Goal: Task Accomplishment & Management: Use online tool/utility

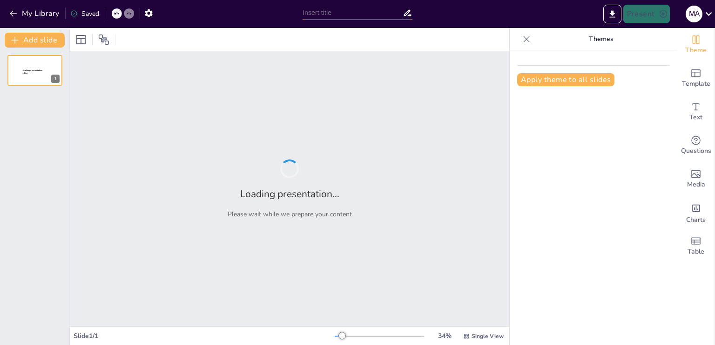
type input "Трагедия в Беслане: Память и памятники по всему миру"
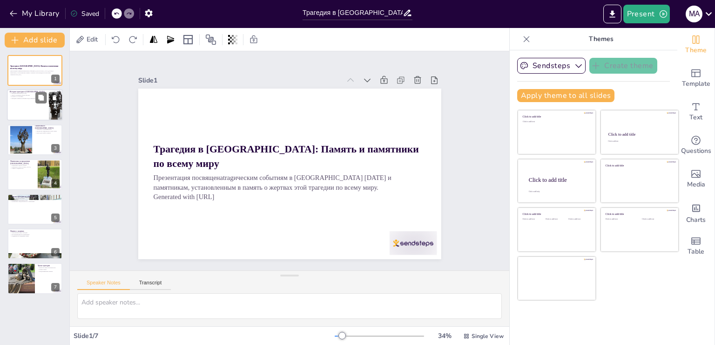
click at [32, 101] on div at bounding box center [35, 105] width 56 height 32
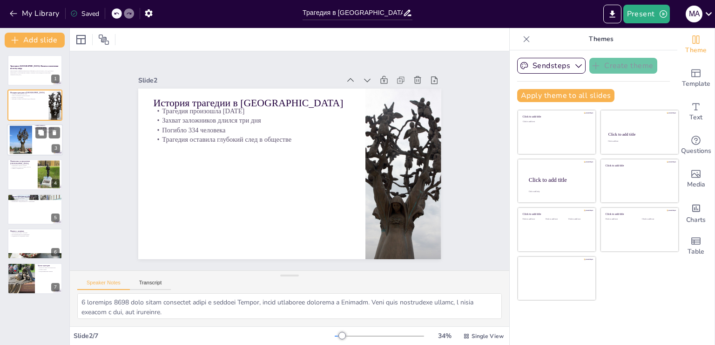
click at [22, 135] on div at bounding box center [21, 139] width 42 height 28
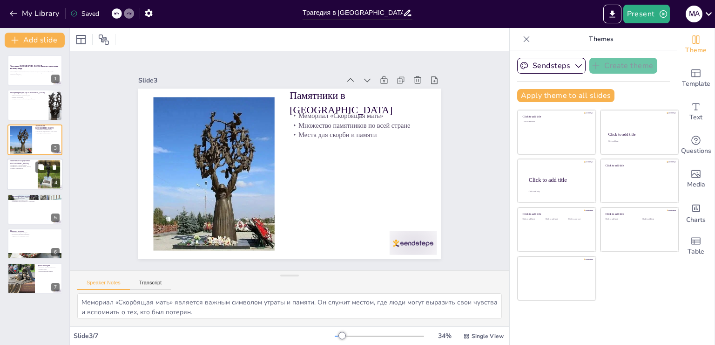
click at [32, 171] on div at bounding box center [35, 174] width 56 height 32
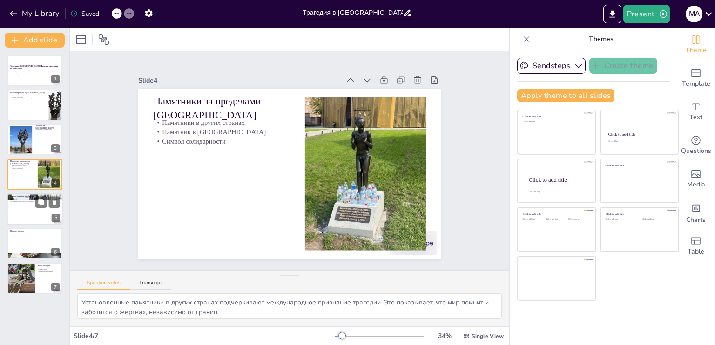
click at [26, 202] on div at bounding box center [35, 209] width 56 height 32
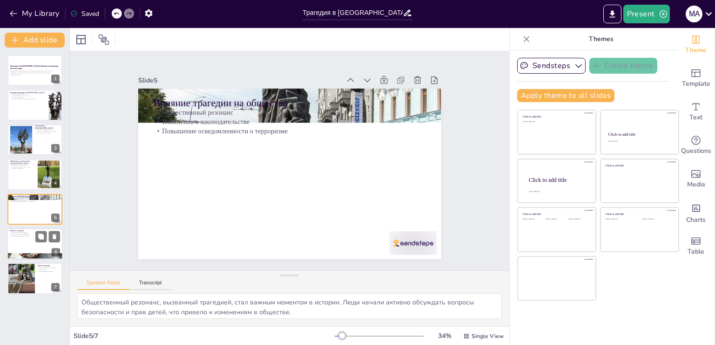
click at [20, 238] on div at bounding box center [35, 244] width 56 height 32
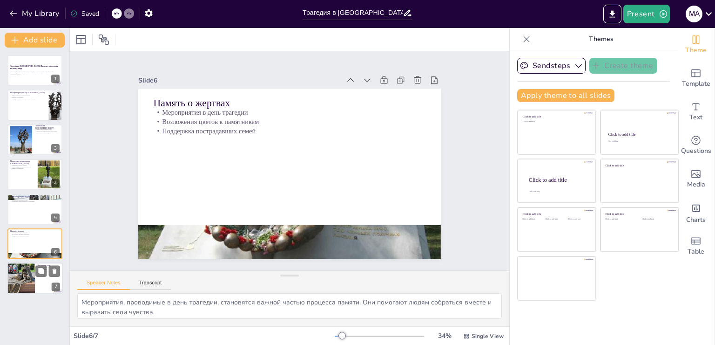
click at [20, 270] on div at bounding box center [21, 279] width 56 height 32
type textarea "Важность мира и безопасности становится особенно актуальной в свете трагедии. М…"
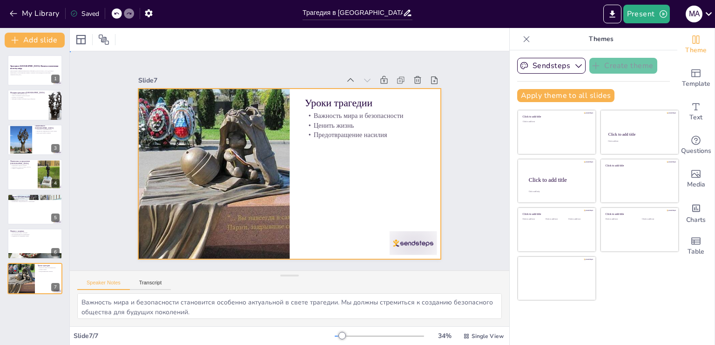
click at [318, 136] on div at bounding box center [287, 174] width 332 height 230
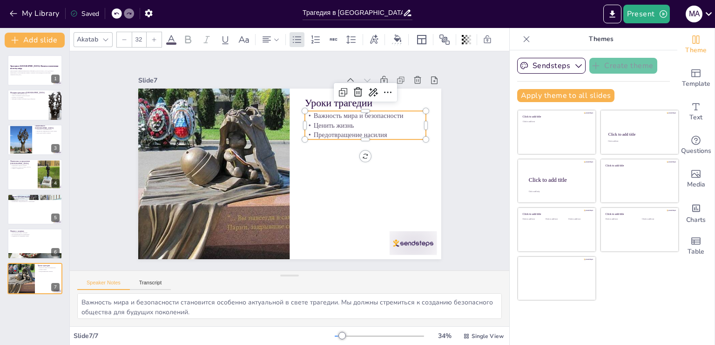
click at [320, 122] on p "Важность мира и безопасности" at bounding box center [377, 151] width 115 height 58
click at [359, 215] on icon at bounding box center [365, 221] width 12 height 12
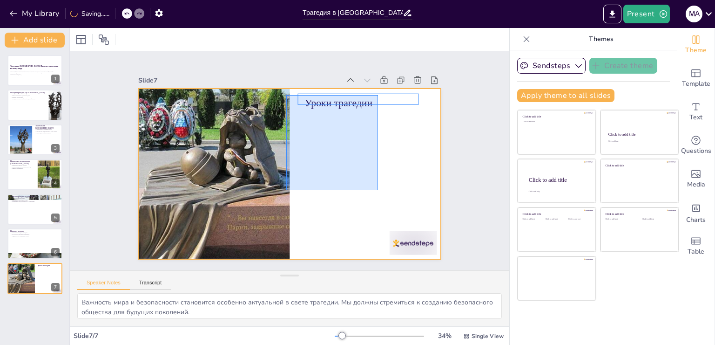
drag, startPoint x: 286, startPoint y: 95, endPoint x: 389, endPoint y: 211, distance: 154.7
click at [362, 211] on div at bounding box center [276, 160] width 170 height 303
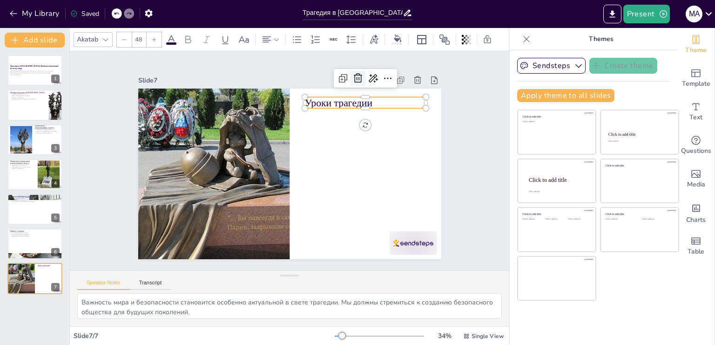
click at [378, 106] on icon at bounding box center [385, 113] width 15 height 15
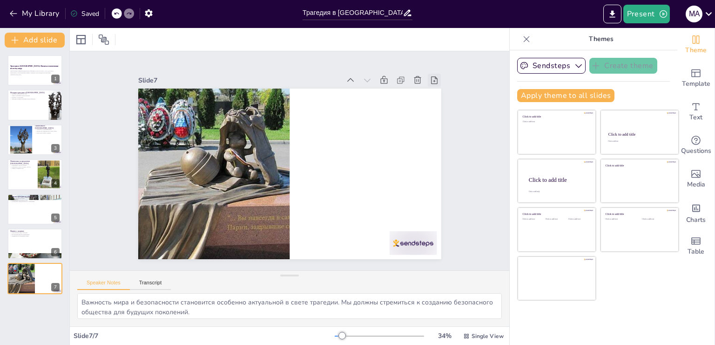
click at [428, 254] on icon at bounding box center [422, 260] width 12 height 12
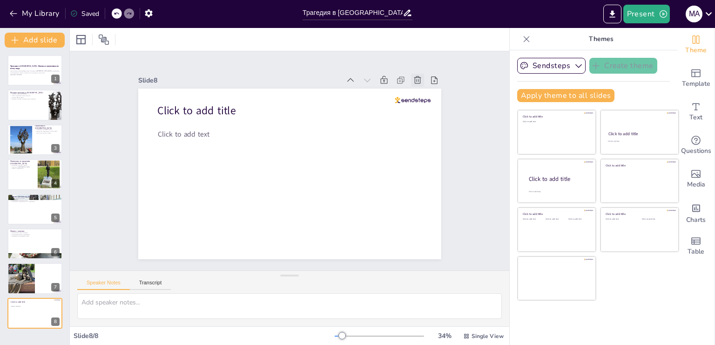
click at [435, 149] on icon at bounding box center [441, 155] width 13 height 13
type textarea "Важность мира и безопасности становится особенно актуальной в свете трагедии. М…"
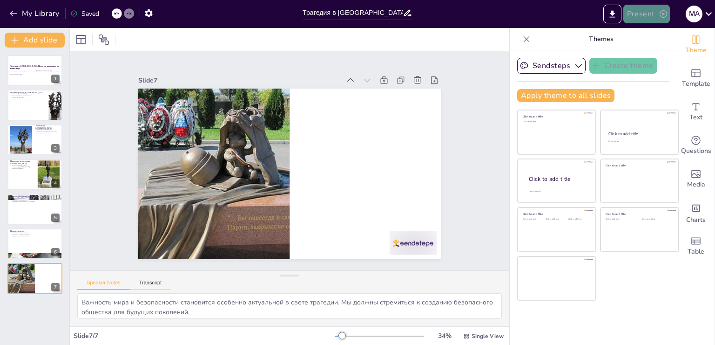
click at [646, 13] on button "Present" at bounding box center [647, 14] width 47 height 19
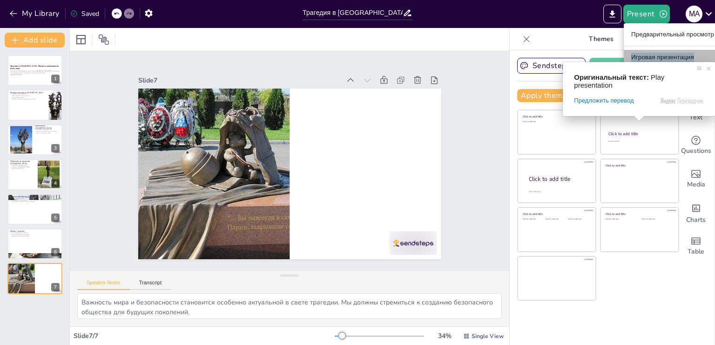
click at [653, 58] on ya-tr-span "Игровая презентация" at bounding box center [663, 57] width 63 height 9
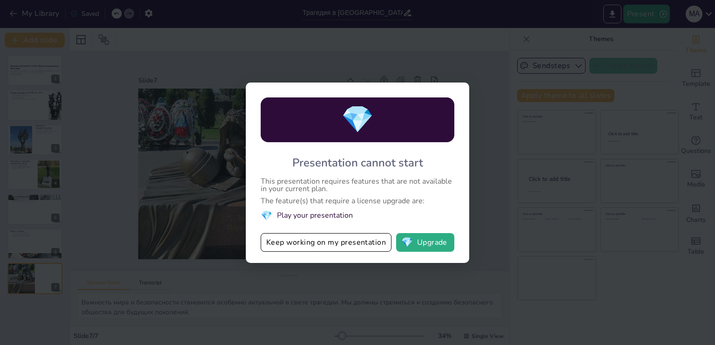
click at [227, 79] on div "💎 Presentation cannot start This presentation requires features that are not av…" at bounding box center [357, 172] width 715 height 345
click at [323, 50] on div "💎 Presentation cannot start This presentation requires features that are not av…" at bounding box center [357, 172] width 715 height 345
click at [300, 241] on button "Keep working on my presentation" at bounding box center [326, 242] width 131 height 19
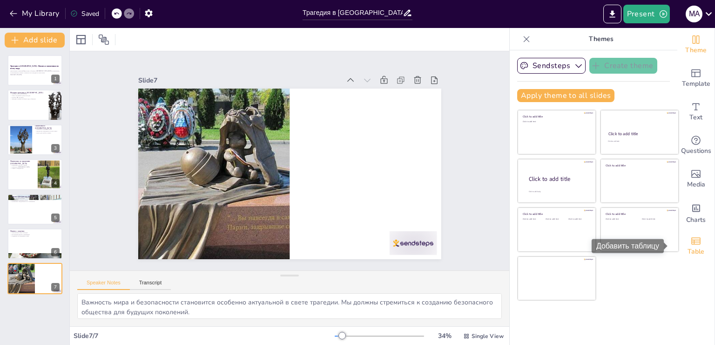
click at [692, 248] on span "Table" at bounding box center [696, 251] width 17 height 10
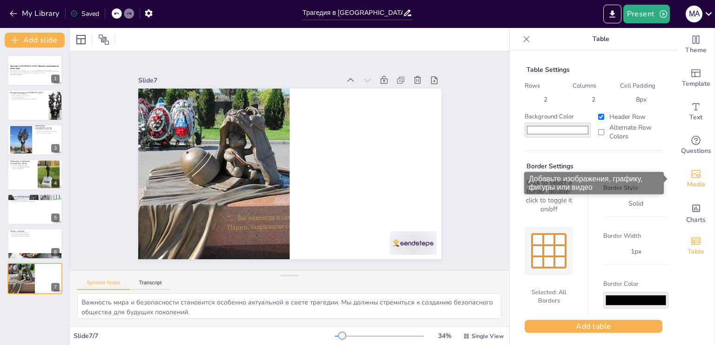
click at [696, 190] on div "Media" at bounding box center [696, 179] width 37 height 34
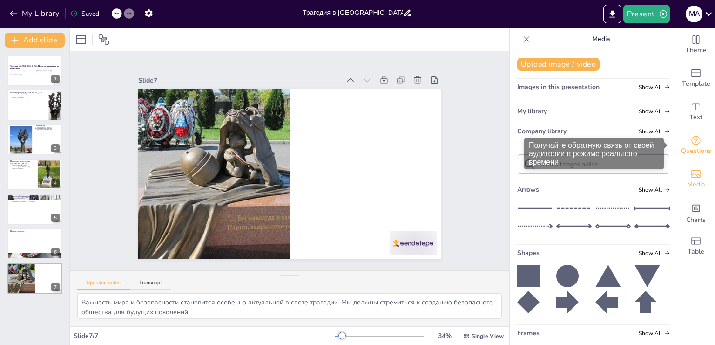
click at [689, 147] on span "Questions" at bounding box center [696, 151] width 30 height 10
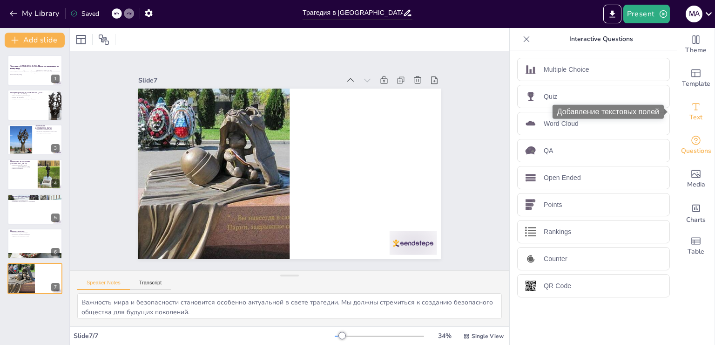
click at [680, 108] on div "Text" at bounding box center [696, 112] width 37 height 34
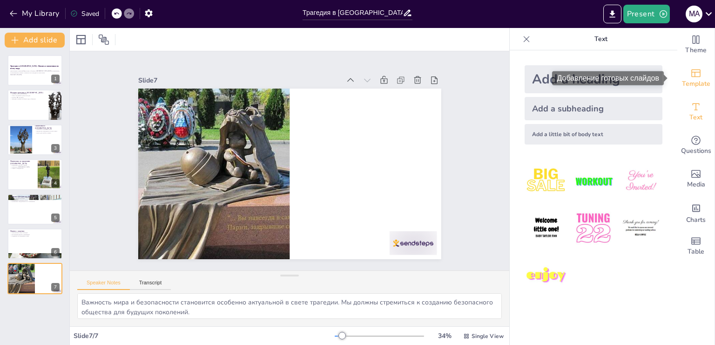
click at [691, 82] on span "Template" at bounding box center [696, 84] width 28 height 10
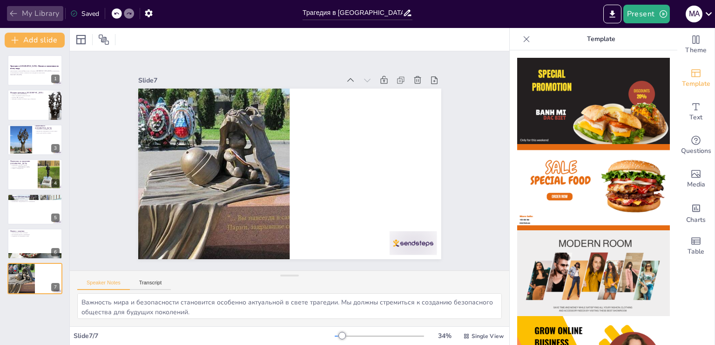
click at [11, 12] on icon "button" at bounding box center [13, 13] width 9 height 9
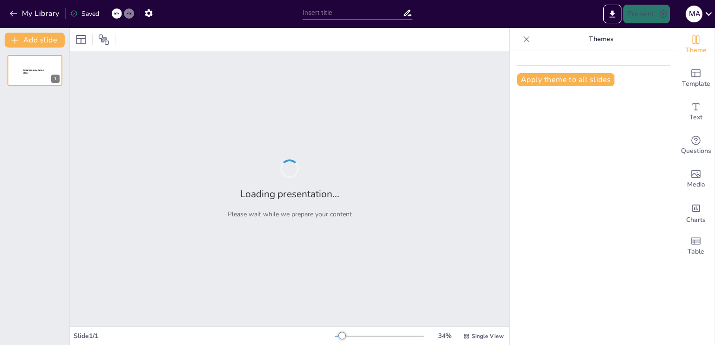
type input "Терроризм в [GEOGRAPHIC_DATA]: Уроки Беслана и современные вызовы"
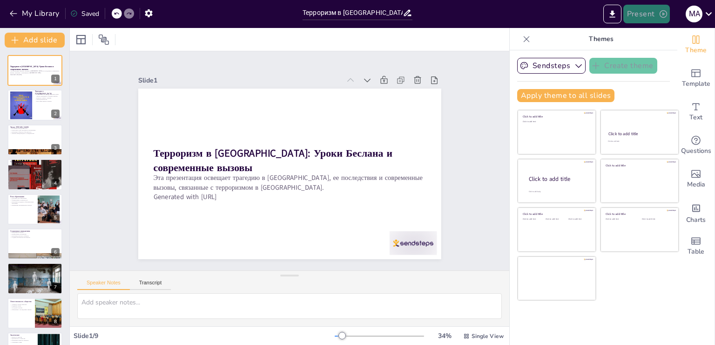
click at [646, 15] on button "Present" at bounding box center [647, 14] width 47 height 19
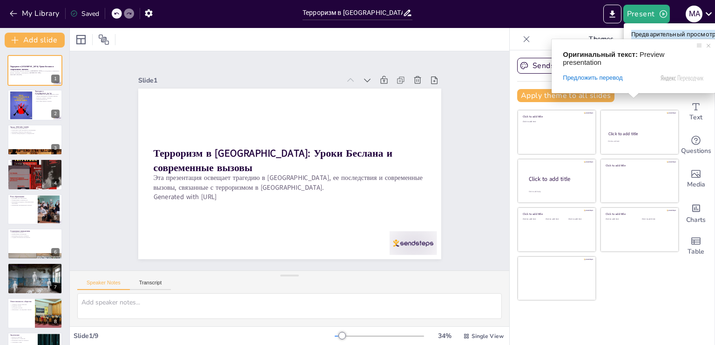
click at [648, 39] on div "Оригинальный текст: Preview presentation Предложить перевод Отправить Спасибо, …" at bounding box center [633, 66] width 163 height 54
click at [662, 35] on ya-tr-span "Предварительный просмотр презентации" at bounding box center [694, 34] width 124 height 9
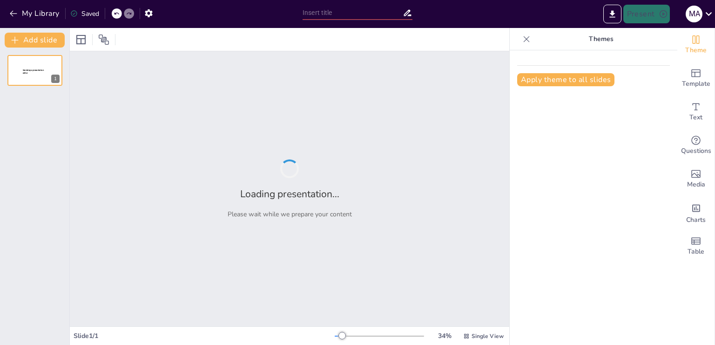
type input "Терроризм в [GEOGRAPHIC_DATA]: Уроки Беслана и современные вызовы"
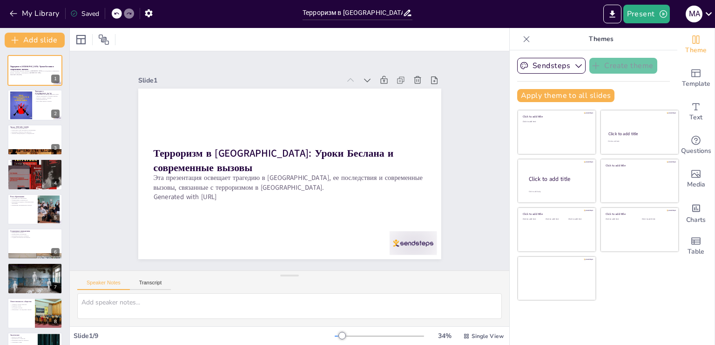
scroll to position [26, 0]
